Goal: Transaction & Acquisition: Book appointment/travel/reservation

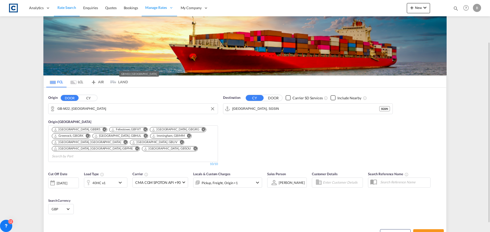
scroll to position [23, 0]
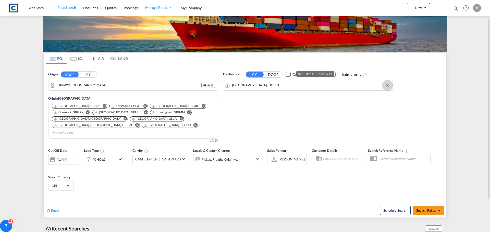
click at [388, 84] on button "Clear Input" at bounding box center [388, 86] width 8 height 8
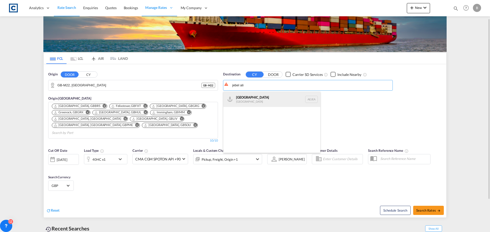
click at [259, 96] on div "[GEOGRAPHIC_DATA] [GEOGRAPHIC_DATA]" at bounding box center [271, 99] width 97 height 15
type input "[GEOGRAPHIC_DATA], [GEOGRAPHIC_DATA]"
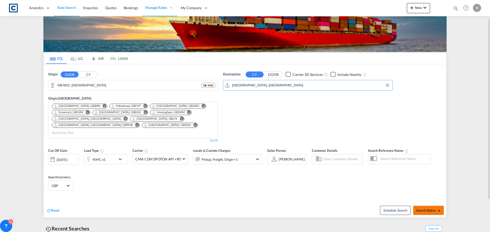
click at [427, 209] on span "Search Rates" at bounding box center [428, 211] width 24 height 4
type input "M22 to AEJEA / [DATE]"
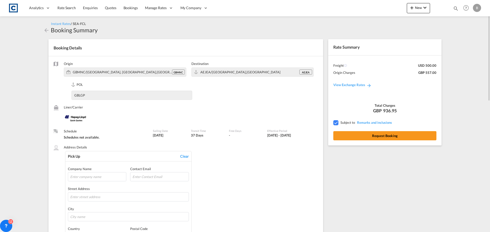
click at [45, 31] on md-icon "icon-arrow-left" at bounding box center [46, 30] width 6 height 6
